Goal: Task Accomplishment & Management: Manage account settings

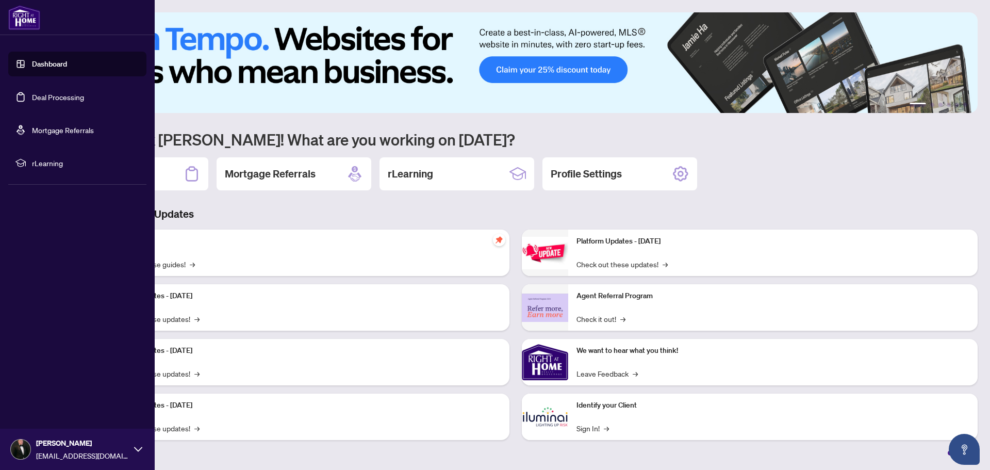
click at [49, 68] on link "Dashboard" at bounding box center [49, 63] width 35 height 9
click at [58, 98] on link "Deal Processing" at bounding box center [58, 96] width 52 height 9
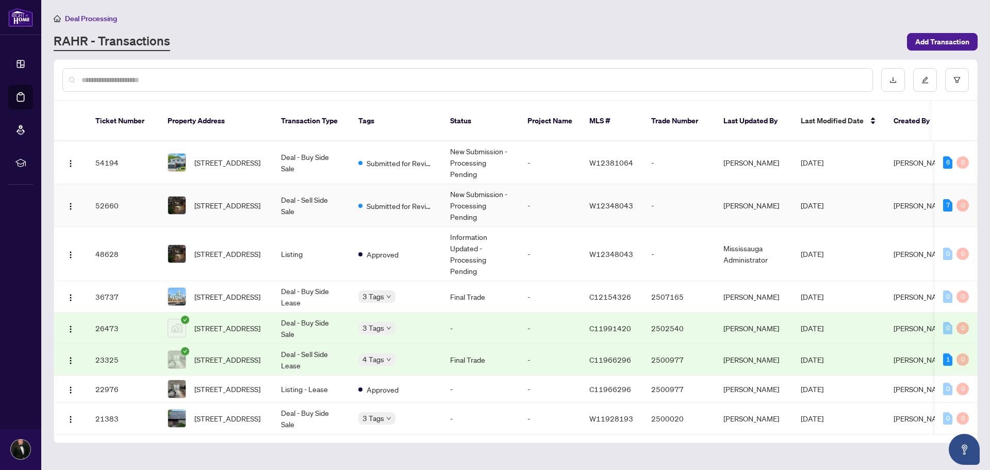
click at [517, 202] on td "New Submission - Processing Pending" at bounding box center [480, 205] width 77 height 43
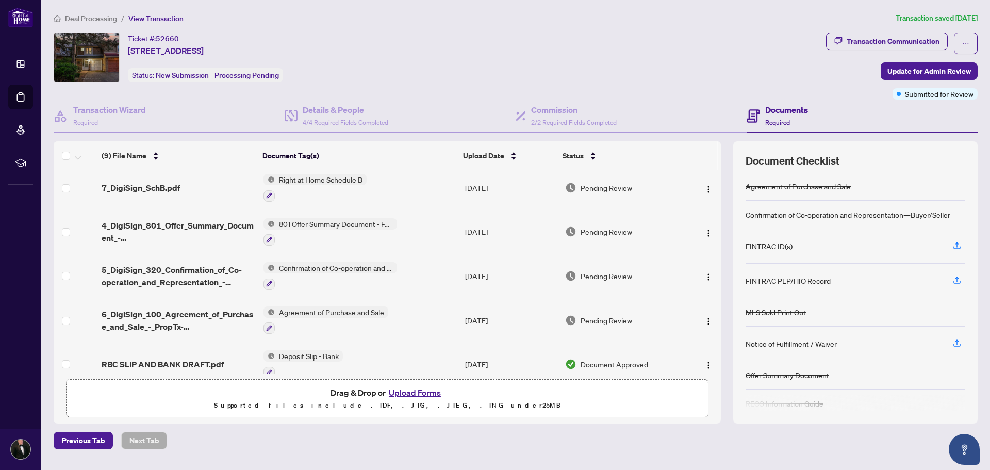
scroll to position [195, 0]
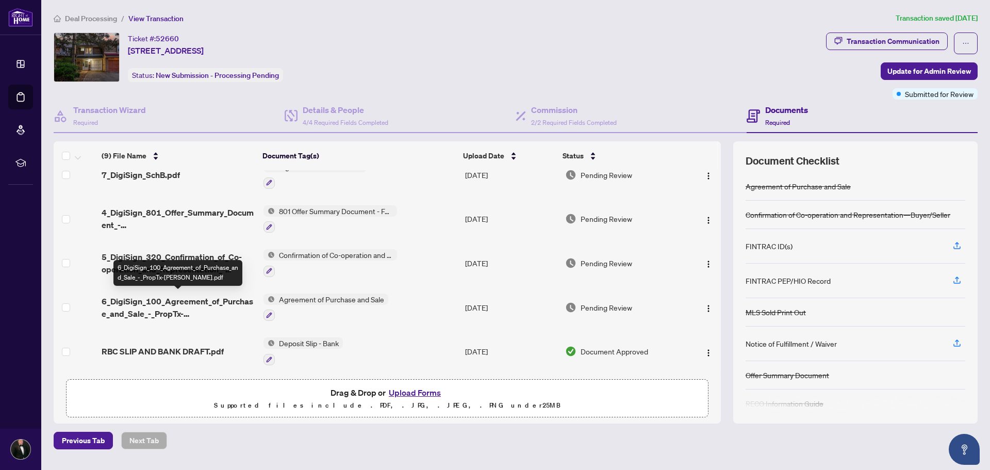
click at [201, 313] on span "6_DigiSign_100_Agreement_of_Purchase_and_Sale_-_PropTx-[PERSON_NAME].pdf" at bounding box center [178, 307] width 153 height 25
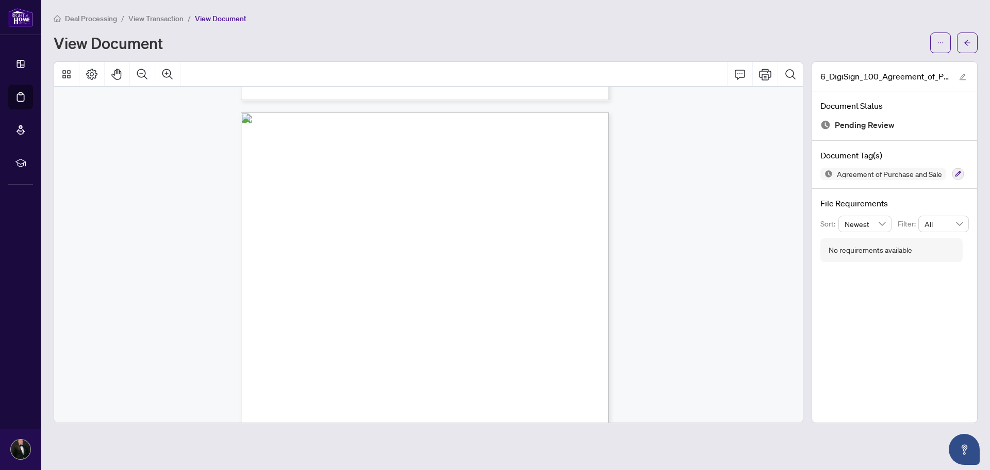
scroll to position [3772, 0]
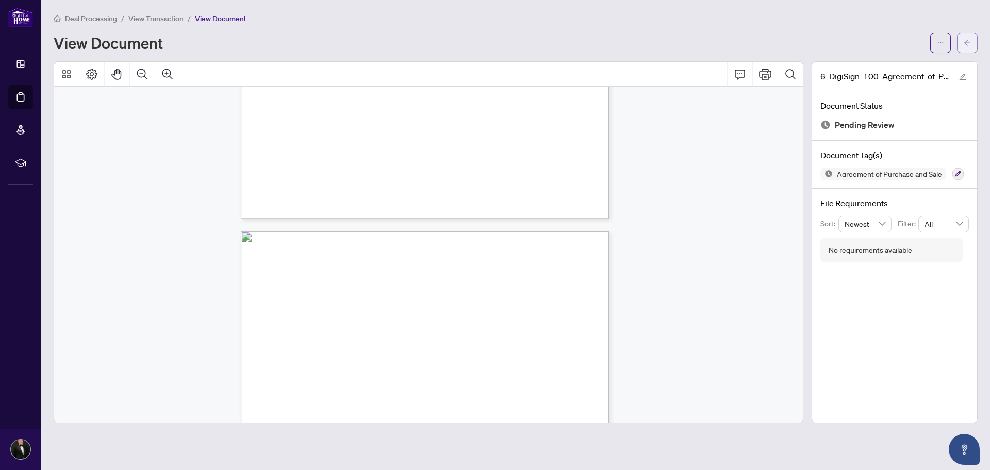
click at [964, 40] on icon "arrow-left" at bounding box center [967, 42] width 7 height 7
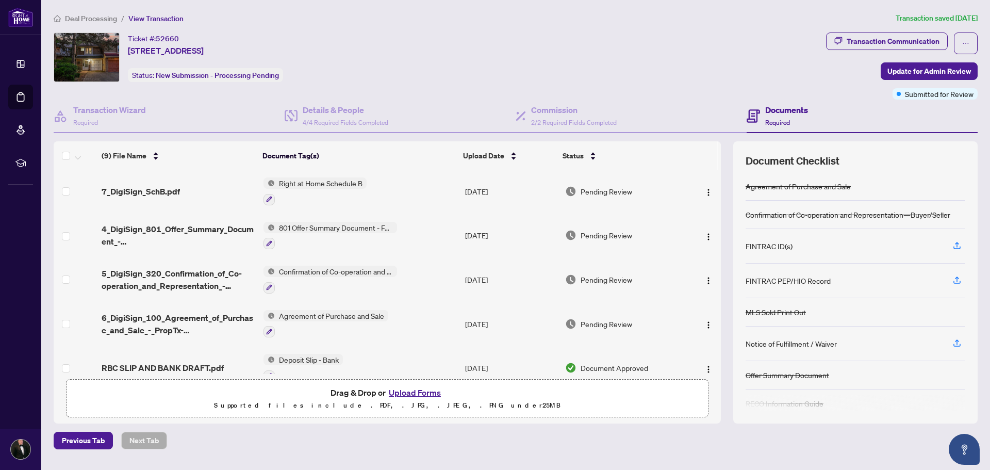
scroll to position [195, 0]
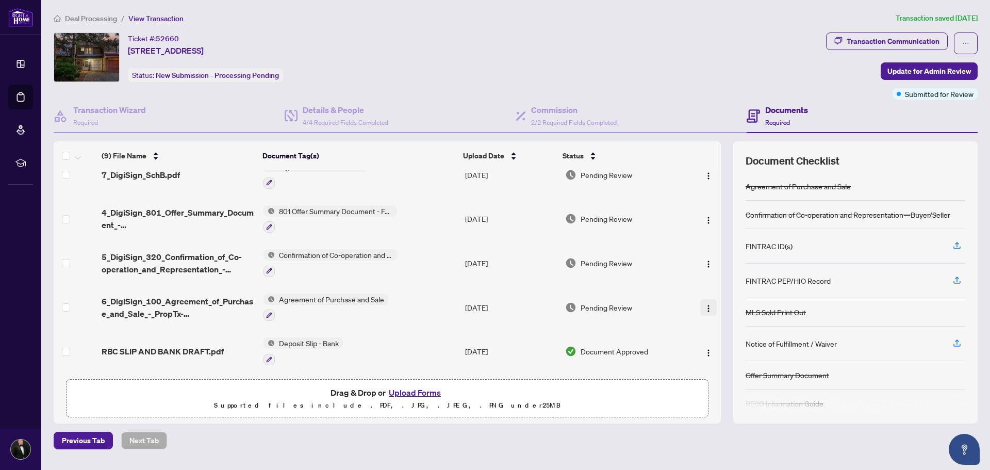
click at [707, 309] on img "button" at bounding box center [708, 308] width 8 height 8
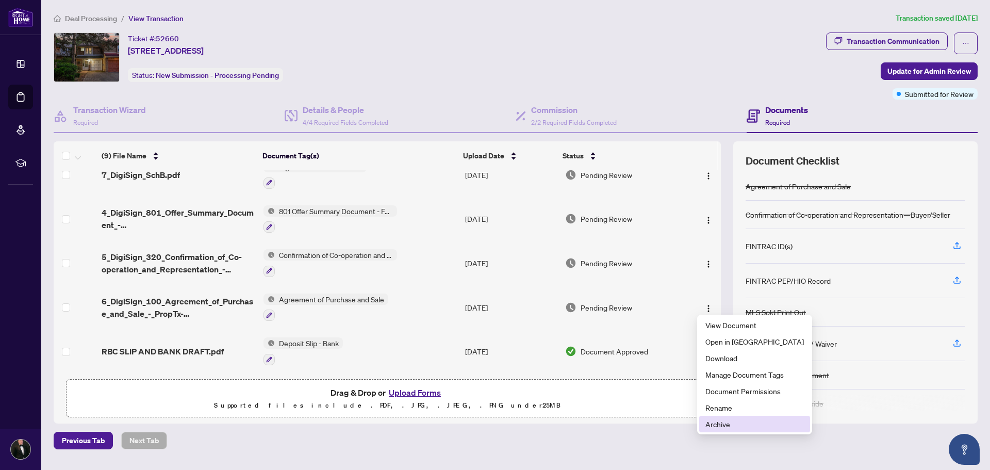
click at [734, 425] on span "Archive" at bounding box center [755, 423] width 99 height 11
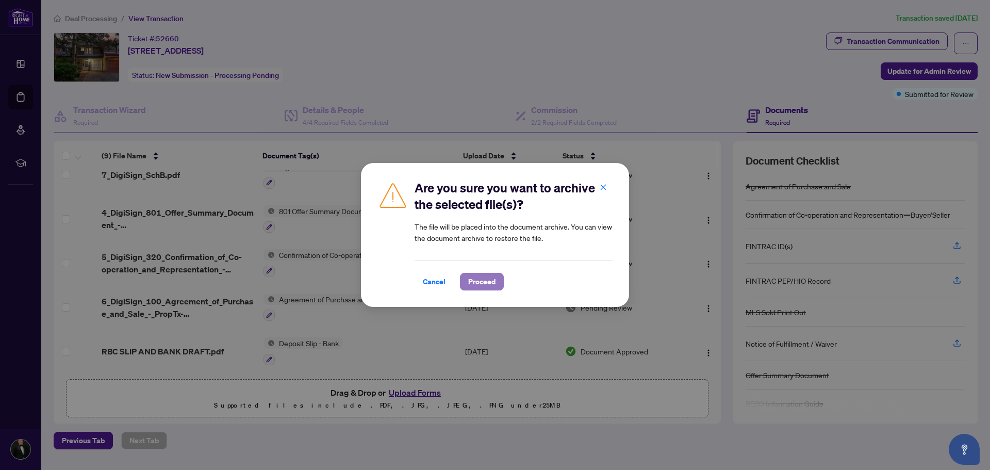
click at [490, 281] on span "Proceed" at bounding box center [481, 281] width 27 height 17
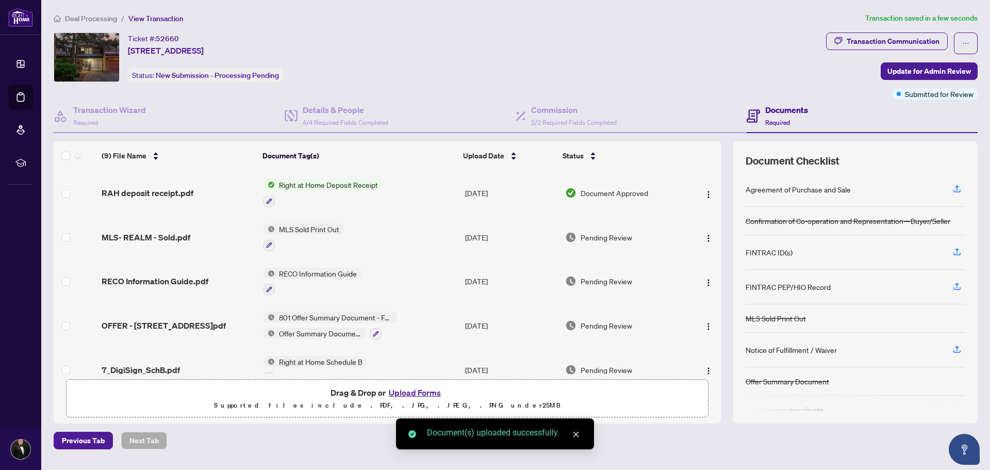
scroll to position [0, 0]
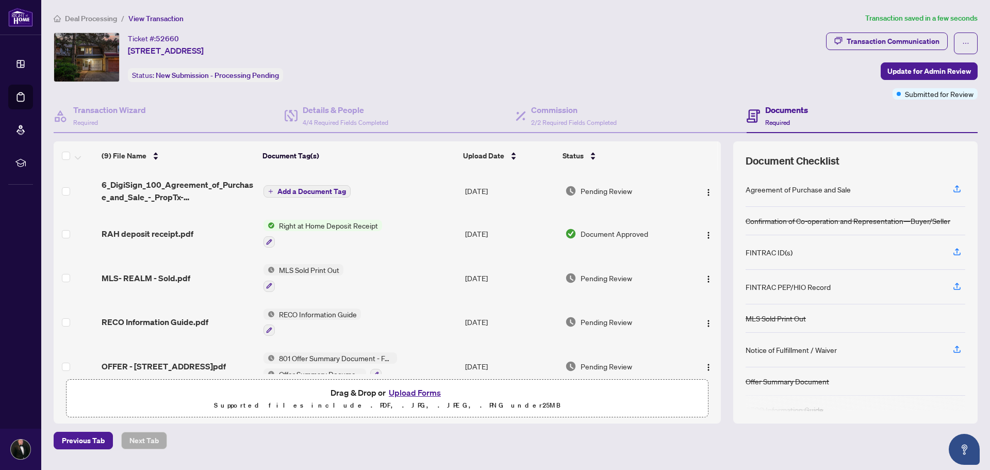
click at [309, 190] on span "Add a Document Tag" at bounding box center [311, 191] width 69 height 7
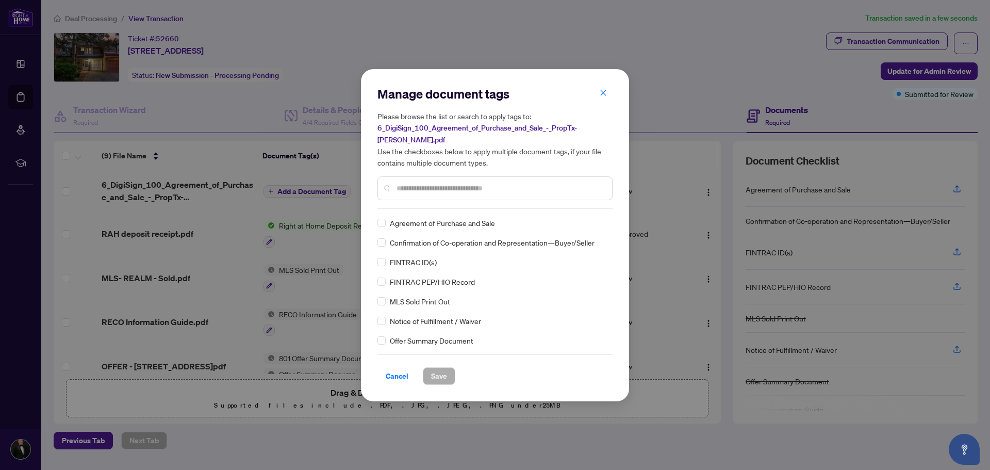
click at [433, 201] on div "Manage document tags Please browse the list or search to apply tags to: 6_DigiS…" at bounding box center [495, 147] width 235 height 123
click at [441, 370] on span "Save" at bounding box center [439, 376] width 16 height 17
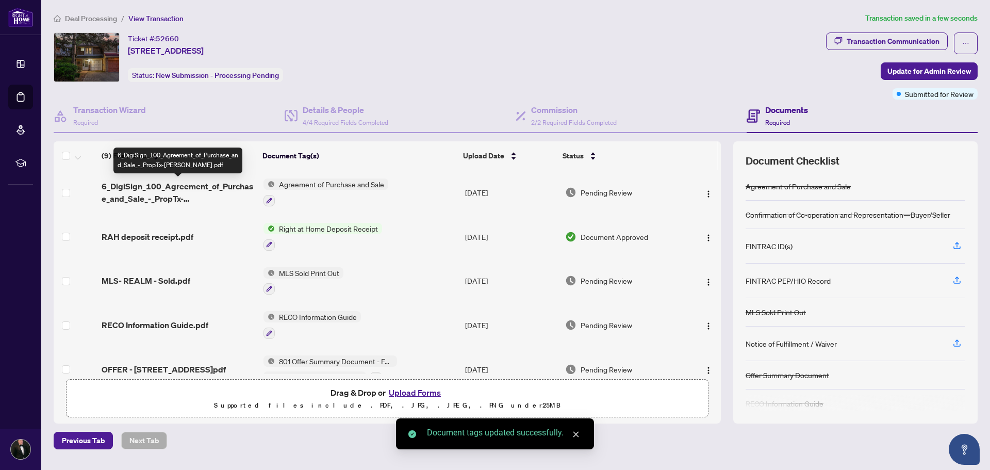
click at [175, 181] on span "6_DigiSign_100_Agreement_of_Purchase_and_Sale_-_PropTx-[PERSON_NAME].pdf" at bounding box center [178, 192] width 153 height 25
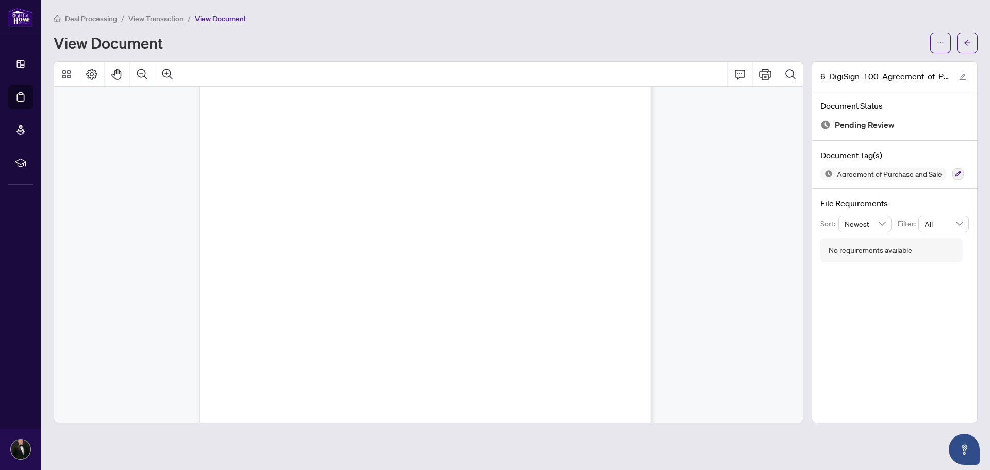
scroll to position [4876, 0]
click at [172, 19] on span "View Transaction" at bounding box center [155, 18] width 55 height 9
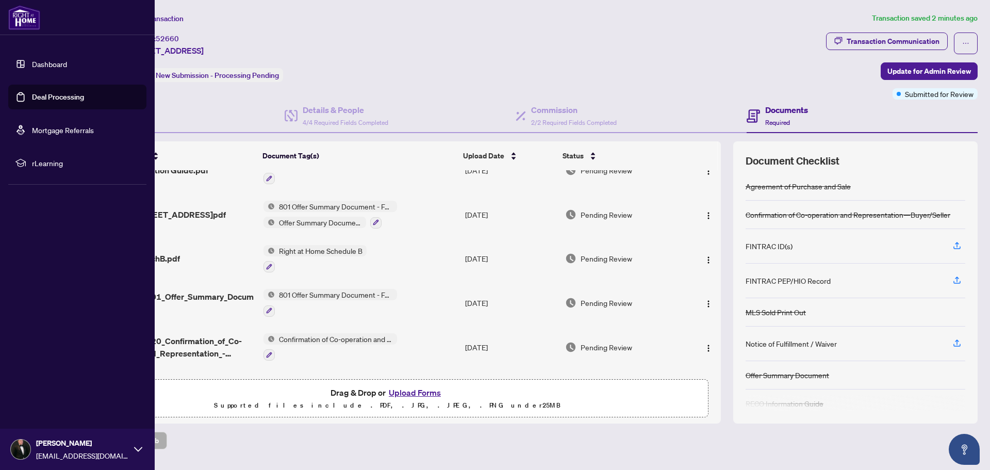
click at [48, 60] on link "Dashboard" at bounding box center [49, 63] width 35 height 9
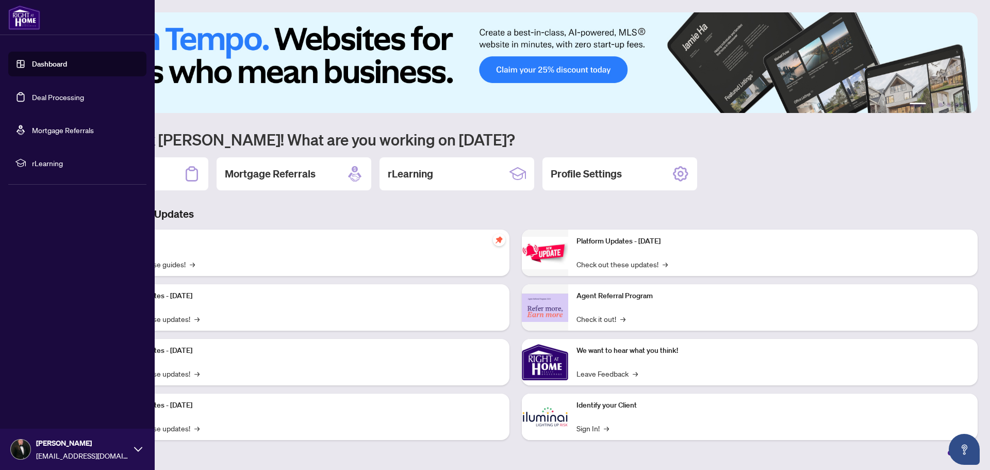
click at [37, 98] on link "Deal Processing" at bounding box center [58, 96] width 52 height 9
